Goal: Submit feedback/report problem: Submit feedback/report problem

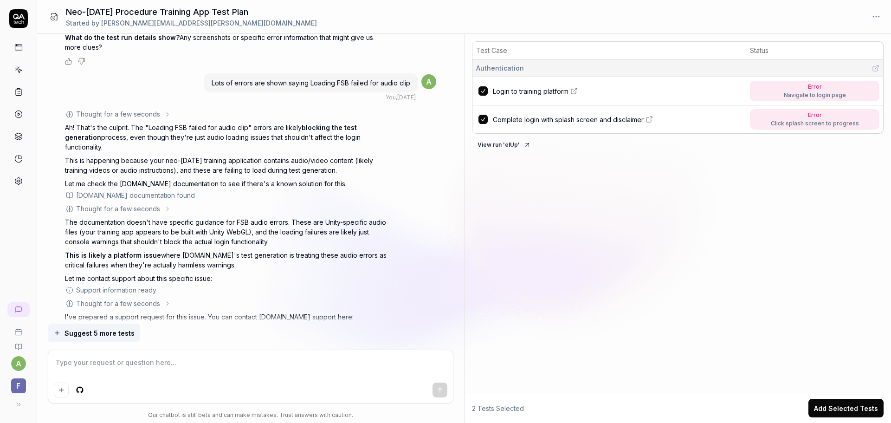
scroll to position [3614, 0]
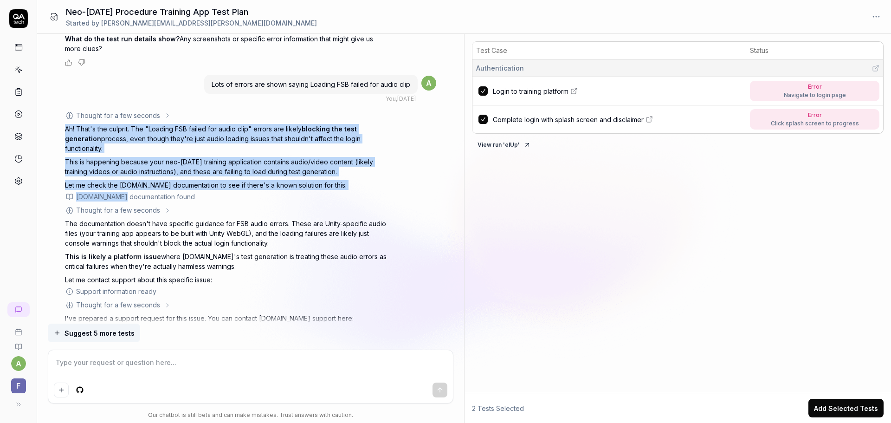
drag, startPoint x: 66, startPoint y: 137, endPoint x: 121, endPoint y: 201, distance: 84.6
click at [121, 201] on div "Thought for a few seconds Ah! That's the culprit. The "Loading FSB failed for a…" at bounding box center [227, 276] width 325 height 333
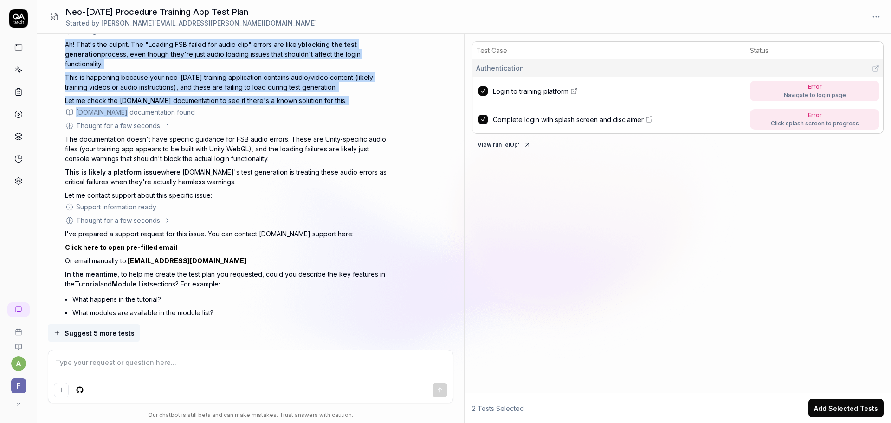
scroll to position [3706, 0]
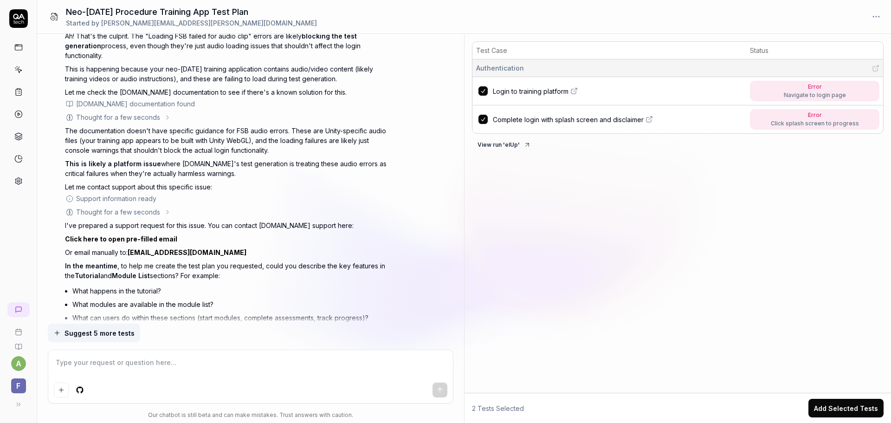
click at [266, 192] on p "Let me contact support about this specific issue:" at bounding box center [227, 187] width 325 height 10
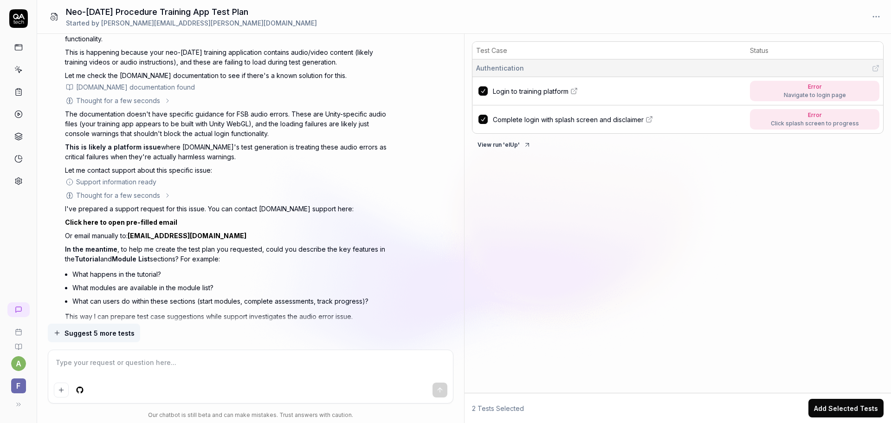
scroll to position [3753, 0]
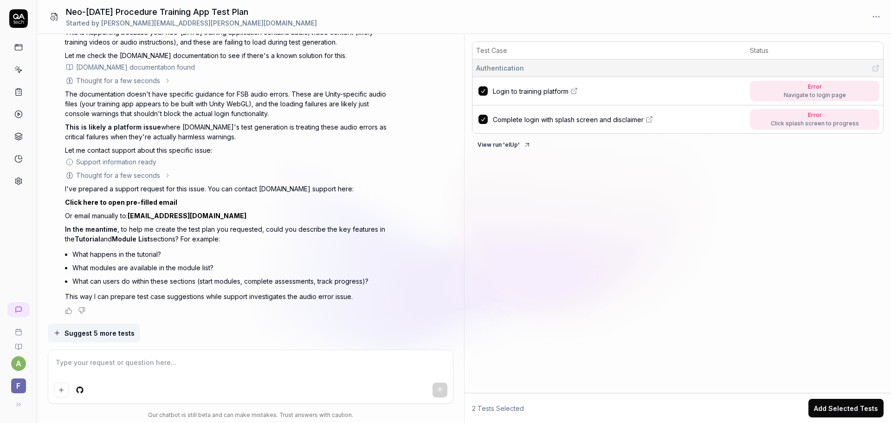
click at [133, 204] on link "Click here to open pre-filled email" at bounding box center [121, 202] width 112 height 8
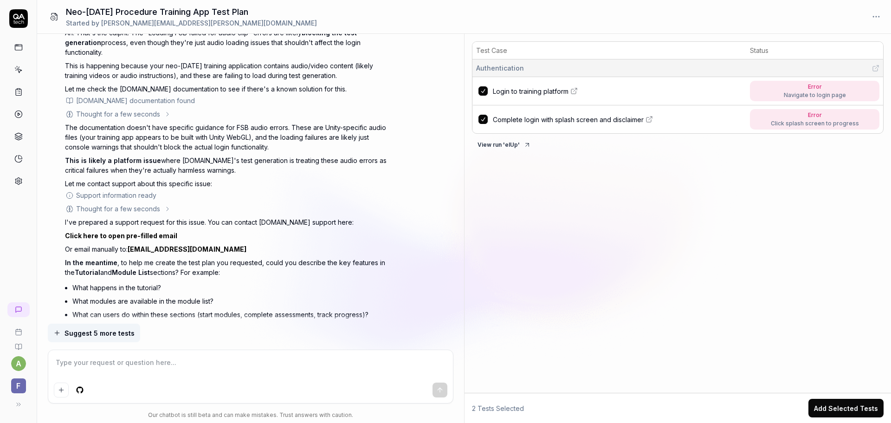
scroll to position [3706, 0]
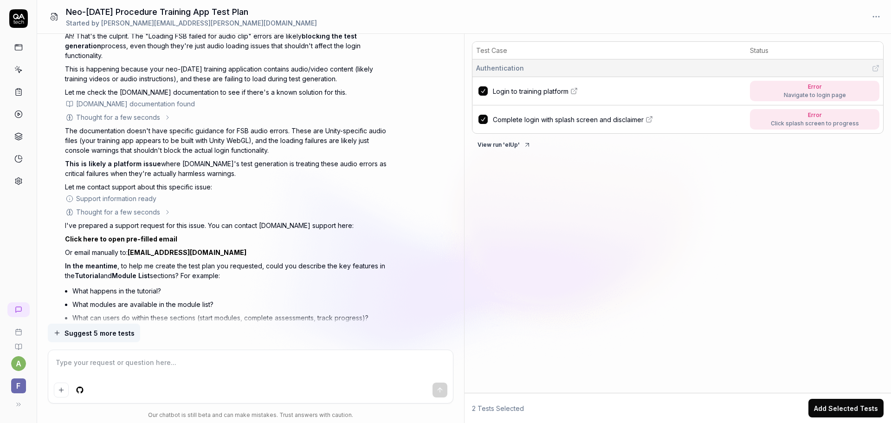
click at [161, 243] on link "Click here to open pre-filled email" at bounding box center [121, 239] width 112 height 8
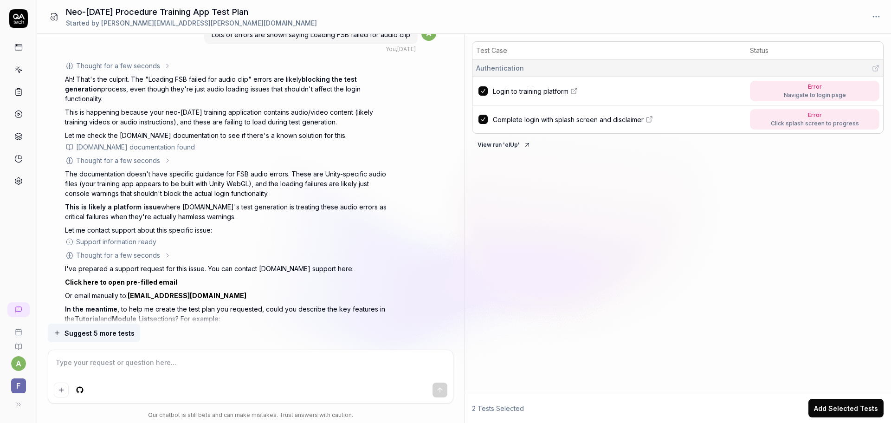
scroll to position [3660, 0]
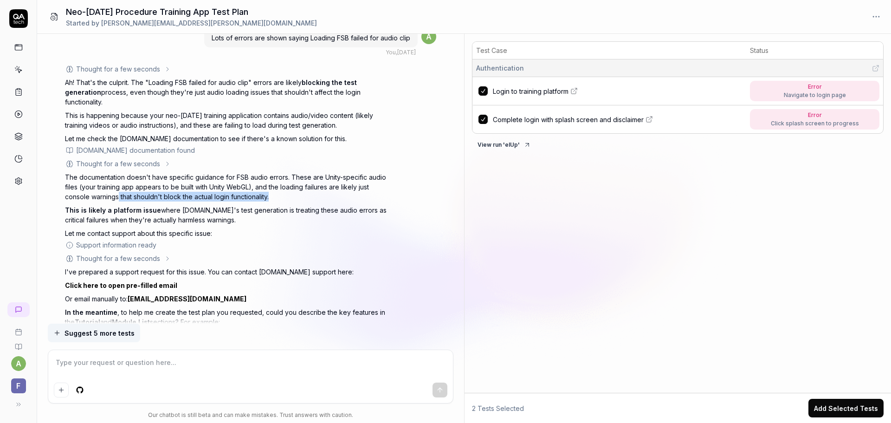
drag, startPoint x: 131, startPoint y: 210, endPoint x: 276, endPoint y: 208, distance: 144.8
click at [276, 201] on p "The documentation doesn't have specific guidance for FSB audio errors. These ar…" at bounding box center [227, 186] width 325 height 29
click at [234, 225] on p "This is likely a platform issue where [DOMAIN_NAME]'s test generation is treati…" at bounding box center [227, 214] width 325 height 19
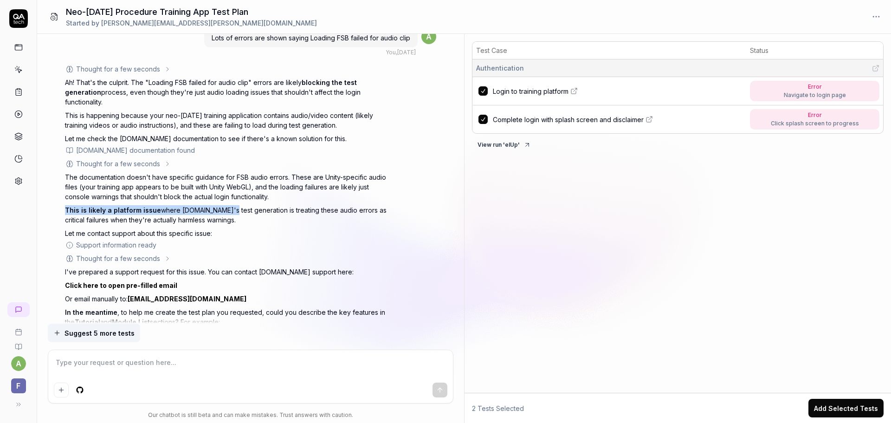
drag, startPoint x: 65, startPoint y: 218, endPoint x: 221, endPoint y: 222, distance: 156.5
click at [221, 222] on div "Create a test plan for this web based neo-[DATE] procedure training application…" at bounding box center [250, 179] width 427 height 290
click at [255, 225] on p "This is likely a platform issue where [DOMAIN_NAME]'s test generation is treati…" at bounding box center [227, 214] width 325 height 19
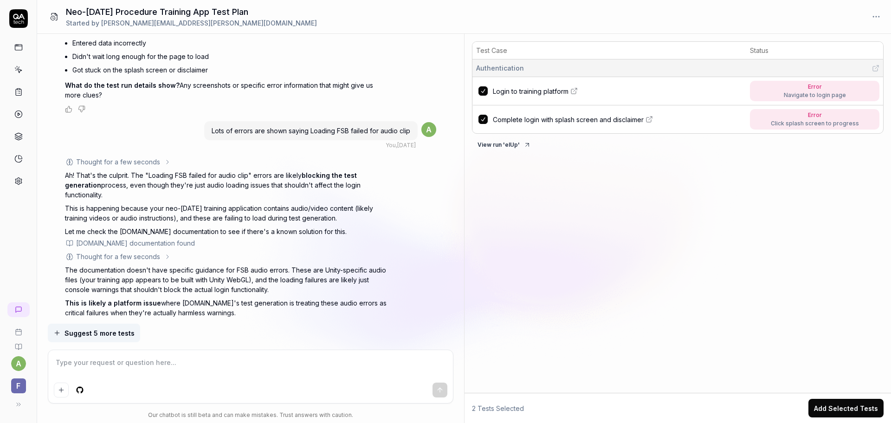
scroll to position [3753, 0]
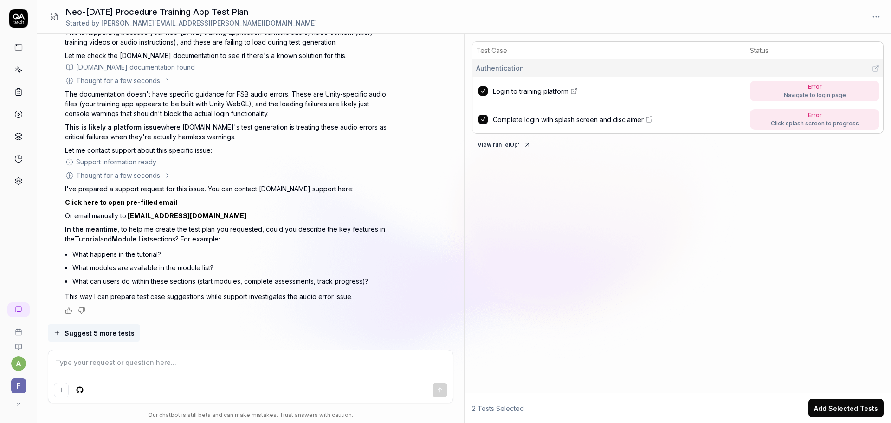
click at [162, 203] on link "Click here to open pre-filled email" at bounding box center [121, 202] width 112 height 8
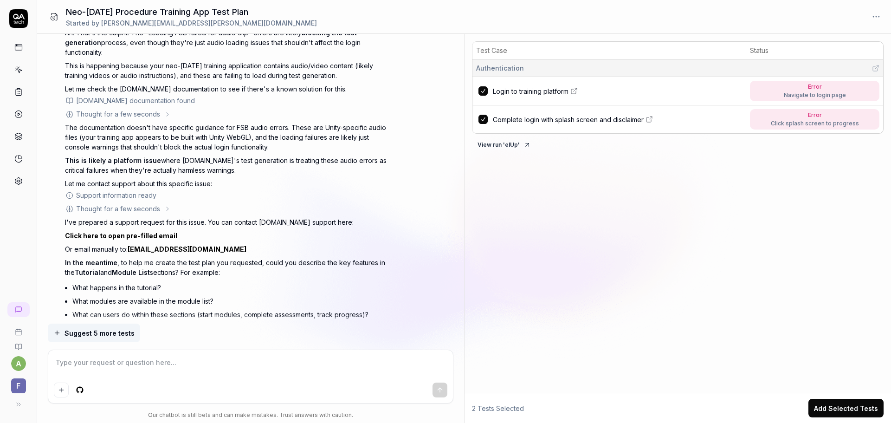
scroll to position [3706, 0]
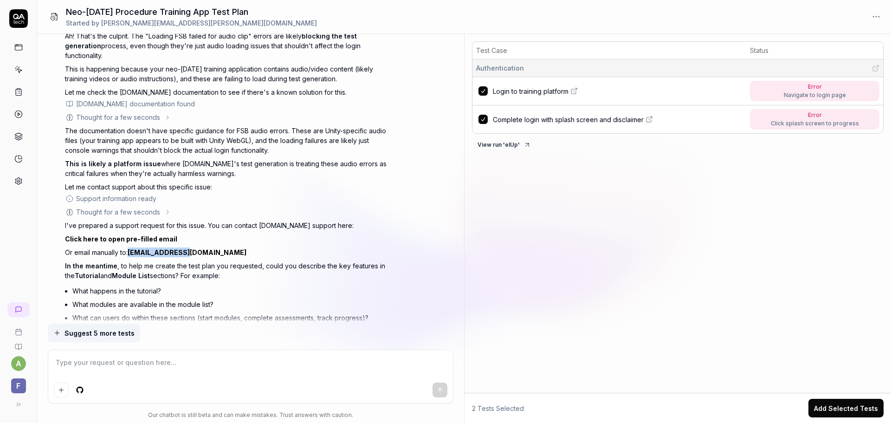
drag, startPoint x: 189, startPoint y: 261, endPoint x: 132, endPoint y: 265, distance: 57.2
click at [132, 257] on p "Or email manually to: [EMAIL_ADDRESS][DOMAIN_NAME]" at bounding box center [227, 252] width 325 height 10
copy link "[EMAIL_ADDRESS][DOMAIN_NAME]"
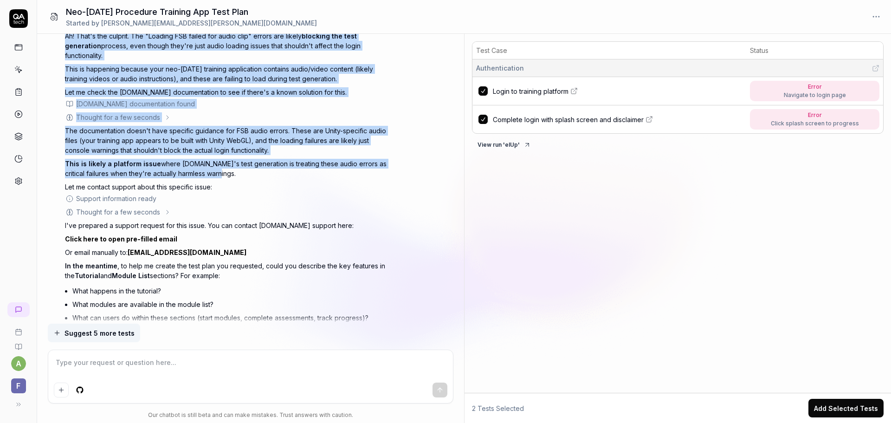
drag, startPoint x: 67, startPoint y: 44, endPoint x: 252, endPoint y: 185, distance: 232.7
click at [252, 185] on div "Thought for a few seconds Ah! That's the culprit. The "Loading FSB failed for a…" at bounding box center [227, 184] width 325 height 333
copy div "Ah! That's the culprit. The "Loading FSB failed for audio clip" errors are like…"
type textarea "*"
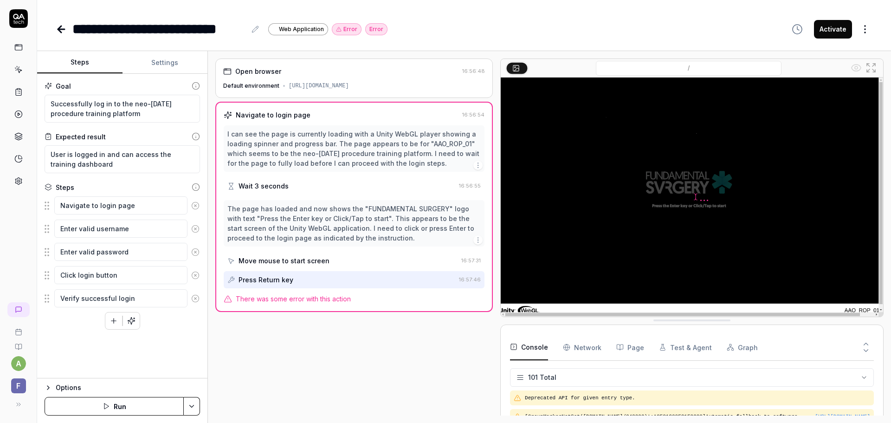
scroll to position [2268, 0]
